Goal: Check status: Check status

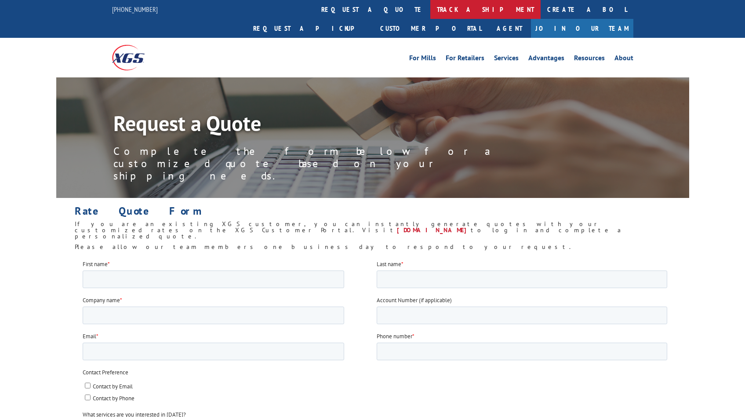
click at [430, 8] on link "track a shipment" at bounding box center [485, 9] width 110 height 19
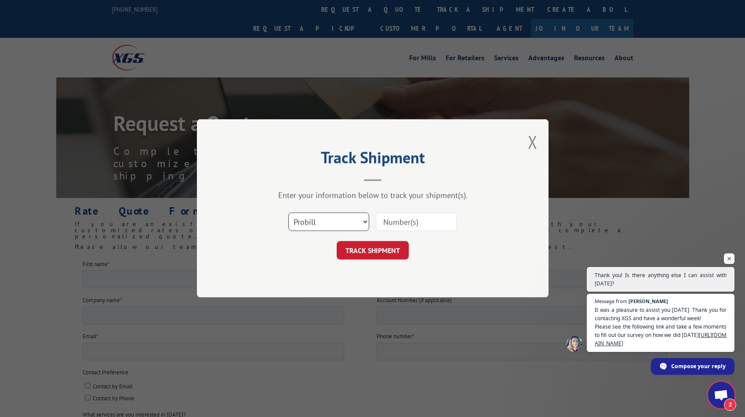
click at [346, 227] on select "Select category... Probill BOL PO" at bounding box center [328, 222] width 81 height 18
select select "bol"
click at [288, 213] on select "Select category... Probill BOL PO" at bounding box center [328, 222] width 81 height 18
click at [403, 223] on input at bounding box center [416, 222] width 81 height 18
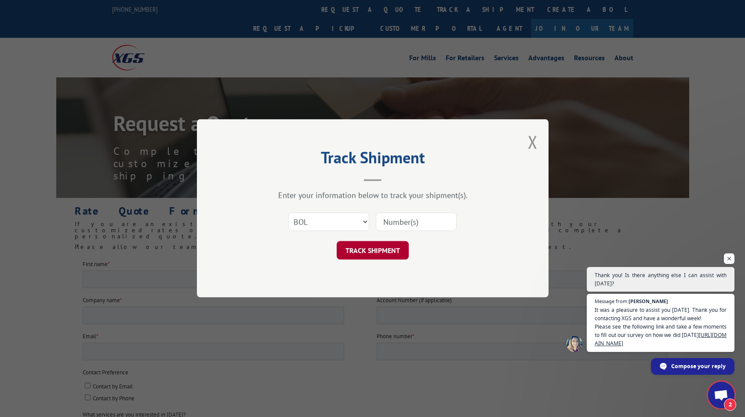
paste input "2845860"
type input "2845860"
click at [386, 256] on button "TRACK SHIPMENT" at bounding box center [373, 250] width 72 height 18
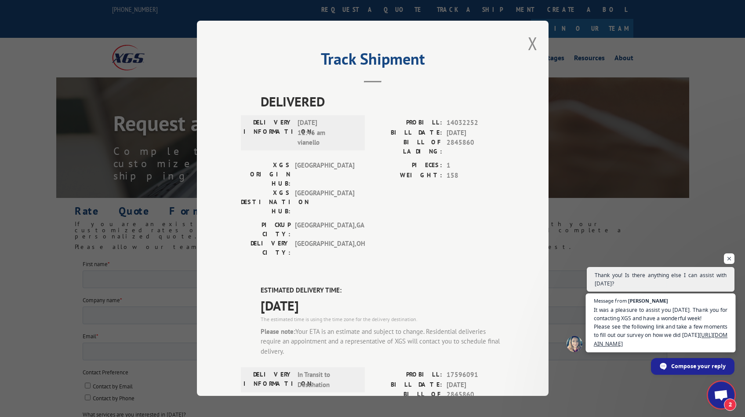
click at [666, 313] on span "It was a pleasure to assist you [DATE]. Thank you for contacting XGS and have a…" at bounding box center [661, 326] width 134 height 42
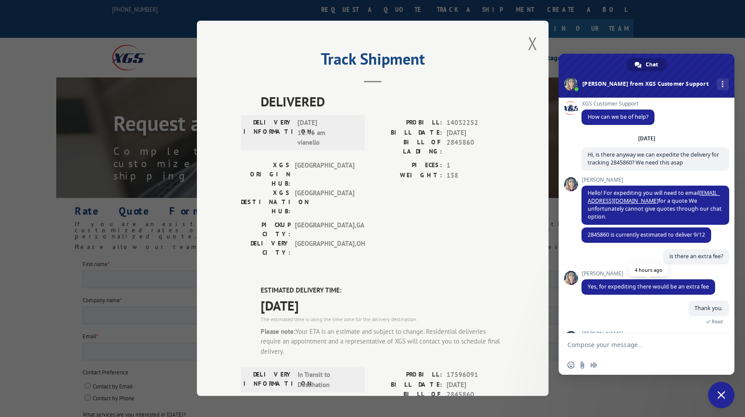
scroll to position [0, 0]
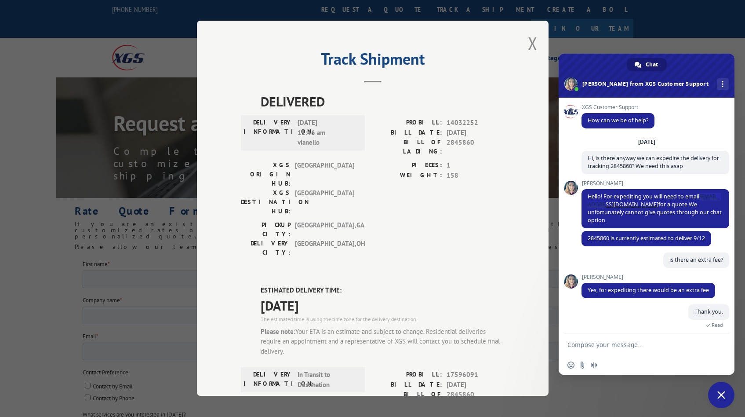
click at [650, 256] on div "is there an extra fee? 4 hours ago" at bounding box center [655, 263] width 148 height 22
click at [597, 234] on span "2845860 is currently estimated to deliver 9/12" at bounding box center [646, 237] width 117 height 7
copy span "2845860"
